Goal: Find specific fact: Find specific fact

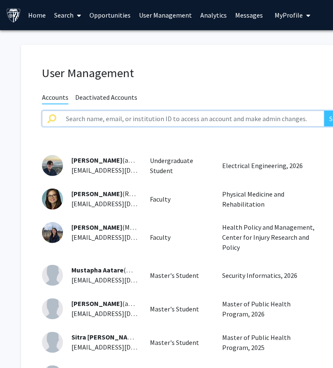
click at [102, 118] on input "text" at bounding box center [192, 119] width 263 height 16
paste input "[EMAIL_ADDRESS][DOMAIN_NAME]"
click at [324, 111] on button "Search" at bounding box center [339, 119] width 30 height 16
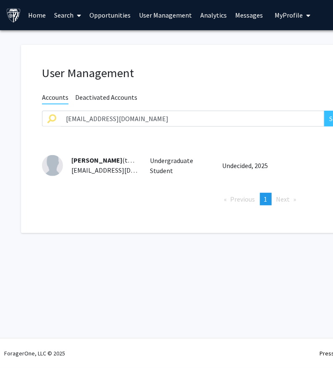
click at [136, 127] on div "[EMAIL_ADDRESS][DOMAIN_NAME] Search" at bounding box center [198, 125] width 324 height 28
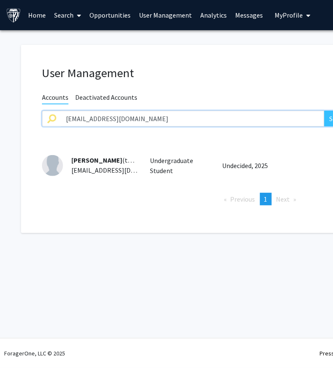
click at [127, 120] on input "[EMAIL_ADDRESS][DOMAIN_NAME]" at bounding box center [192, 119] width 263 height 16
paste input "hill31"
type input "[EMAIL_ADDRESS][DOMAIN_NAME]"
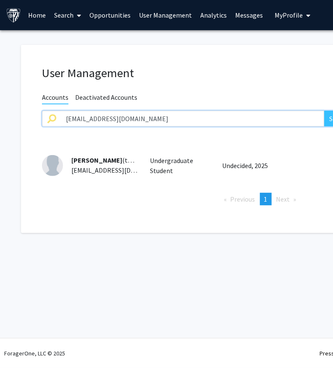
click at [324, 111] on button "Search" at bounding box center [339, 119] width 30 height 16
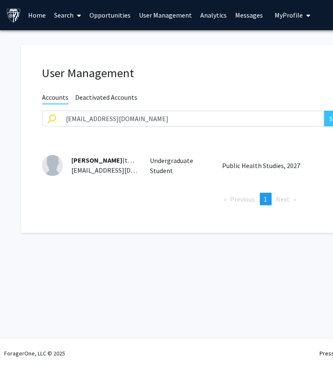
click at [94, 159] on span "[PERSON_NAME]" at bounding box center [96, 160] width 51 height 8
click at [119, 248] on div "User Management Accounts Deactivated Accounts [EMAIL_ADDRESS][DOMAIN_NAME] Sear…" at bounding box center [251, 141] width 461 height 222
click at [103, 159] on span "[PERSON_NAME]" at bounding box center [96, 160] width 51 height 8
click at [91, 169] on span "[EMAIL_ADDRESS][DOMAIN_NAME]" at bounding box center [122, 170] width 102 height 8
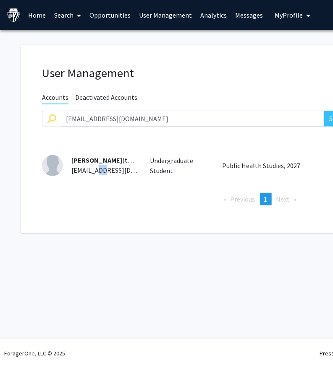
click at [91, 169] on span "[EMAIL_ADDRESS][DOMAIN_NAME]" at bounding box center [122, 170] width 102 height 8
copy span "[EMAIL_ADDRESS][DOMAIN_NAME]"
